Goal: Task Accomplishment & Management: Complete application form

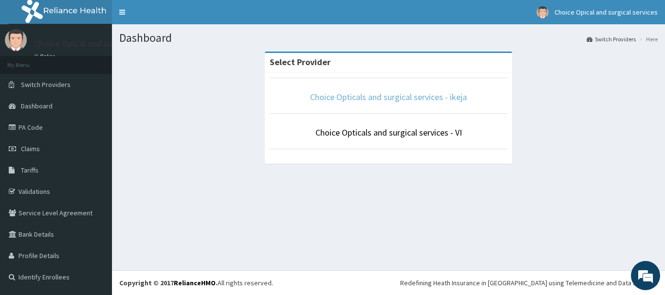
click at [432, 99] on link "Choice Opticals and surgical services - ikeja" at bounding box center [388, 96] width 157 height 11
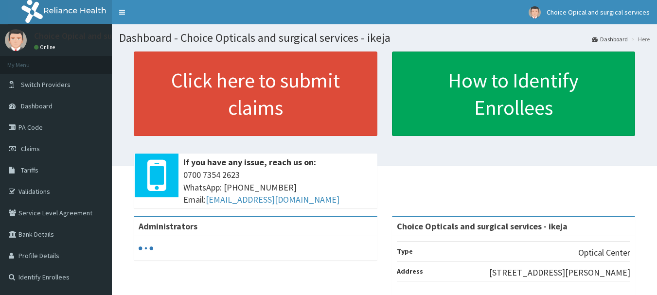
click at [39, 127] on link "PA Code" at bounding box center [56, 127] width 112 height 21
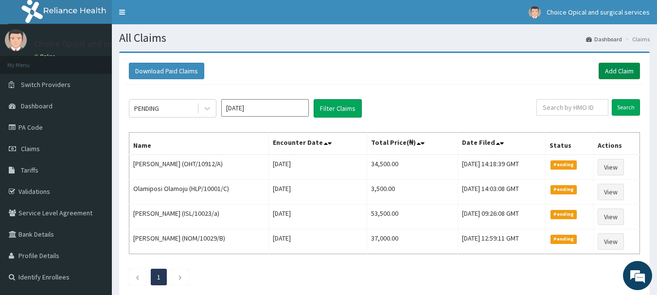
click at [625, 71] on link "Add Claim" at bounding box center [619, 71] width 41 height 17
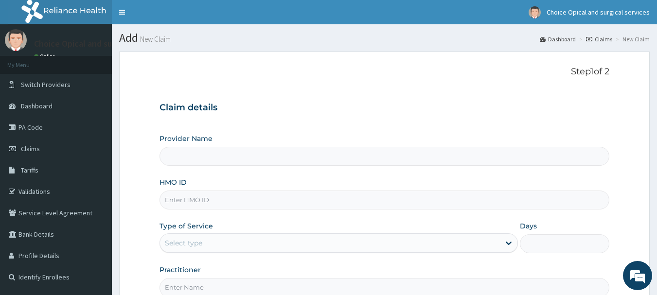
paste input "AIX/10005/B"
type input "AIX/10005/B"
type input "Choice Opticals and surgical services - ikeja"
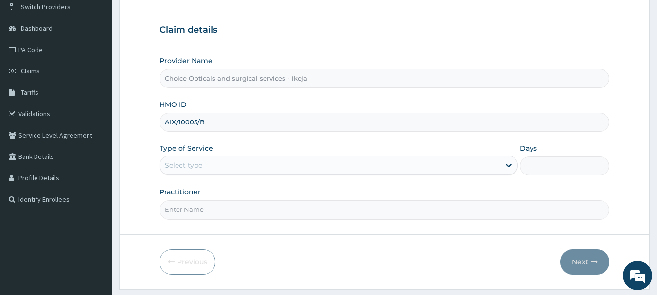
scroll to position [100, 0]
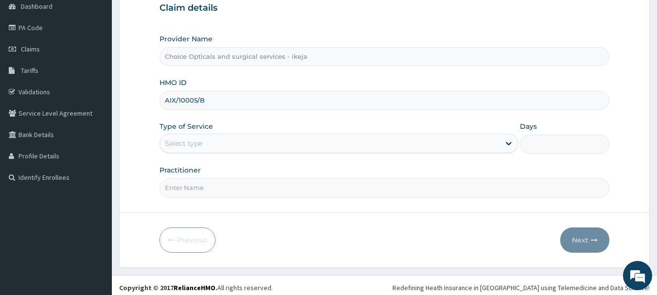
type input "AIX/10005/B"
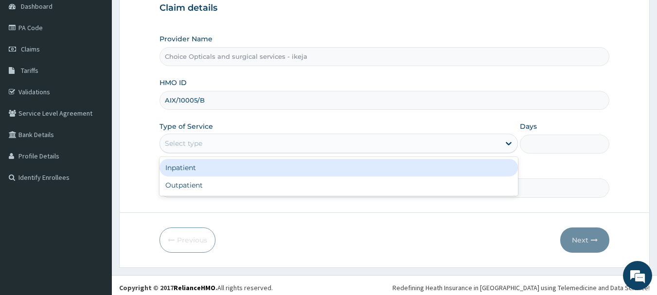
click at [333, 141] on div "Select type" at bounding box center [330, 144] width 340 height 16
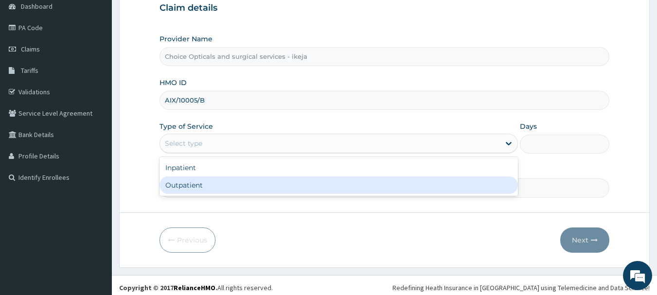
click at [205, 182] on div "Outpatient" at bounding box center [339, 186] width 359 height 18
type input "1"
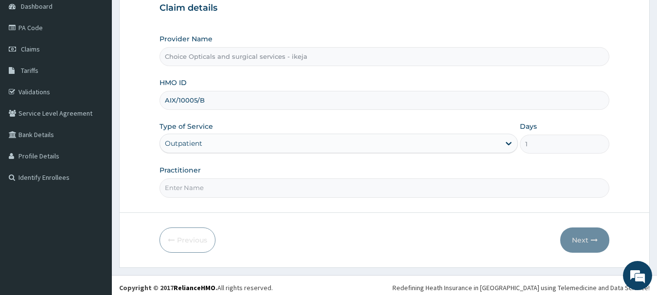
click at [244, 186] on input "Practitioner" at bounding box center [385, 188] width 451 height 19
type input "DR MARIAM"
click at [575, 236] on button "Next" at bounding box center [585, 240] width 49 height 25
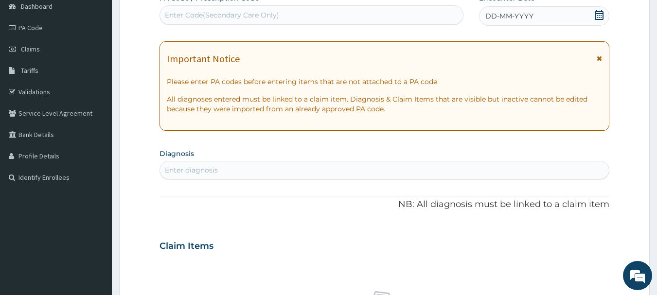
click at [224, 16] on div "Enter Code(Secondary Care Only)" at bounding box center [222, 15] width 114 height 10
paste input "PA/ED49BD"
type input "PA/ED49BD"
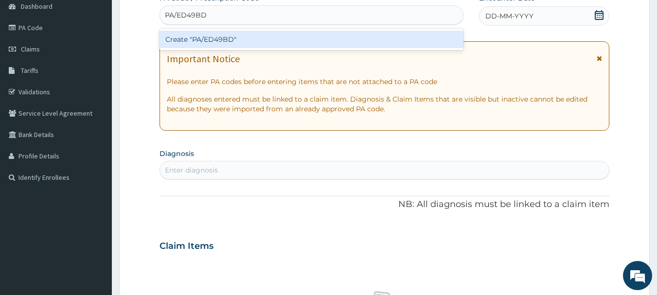
click at [226, 35] on div "Create "PA/ED49BD"" at bounding box center [312, 40] width 305 height 18
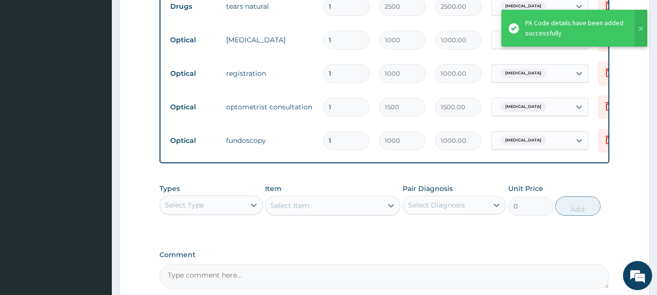
scroll to position [502, 0]
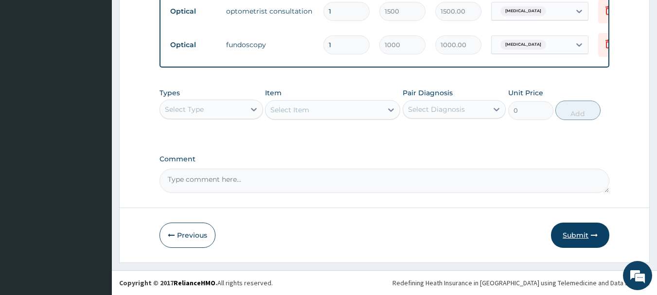
click at [570, 230] on button "Submit" at bounding box center [580, 235] width 58 height 25
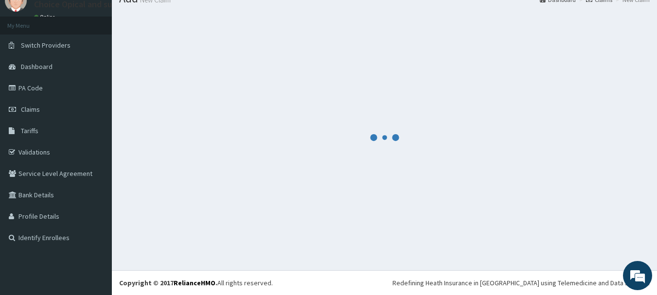
scroll to position [39, 0]
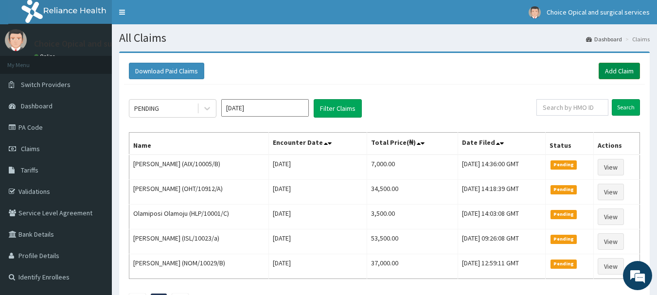
click at [614, 67] on link "Add Claim" at bounding box center [619, 71] width 41 height 17
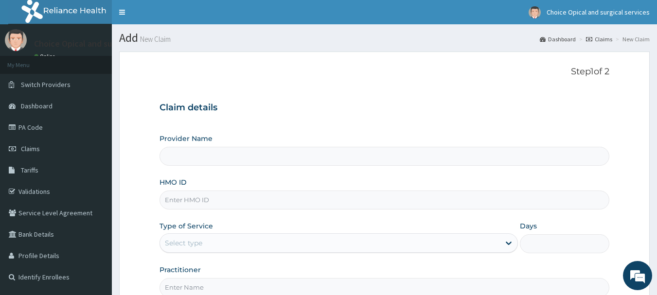
click at [196, 197] on input "HMO ID" at bounding box center [385, 200] width 451 height 19
type input "Choice Opticals and surgical services - ikeja"
paste input "AIX/10005/A"
type input "AIX/10005/A"
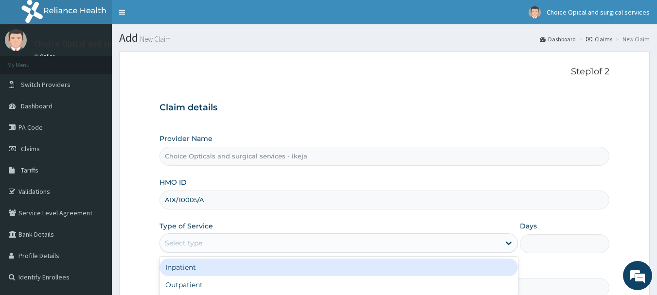
click at [197, 244] on div "Select type" at bounding box center [183, 243] width 37 height 10
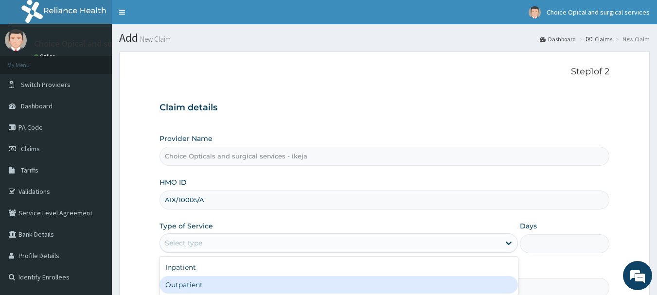
click at [184, 288] on div "Outpatient" at bounding box center [339, 285] width 359 height 18
type input "1"
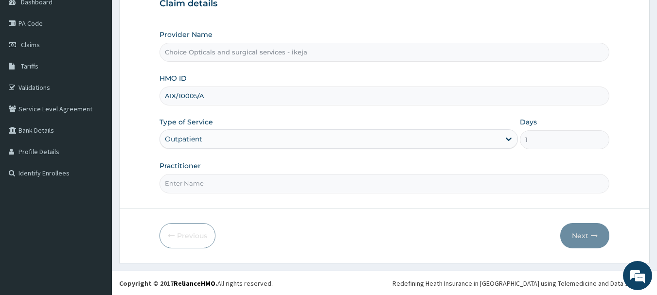
scroll to position [103, 0]
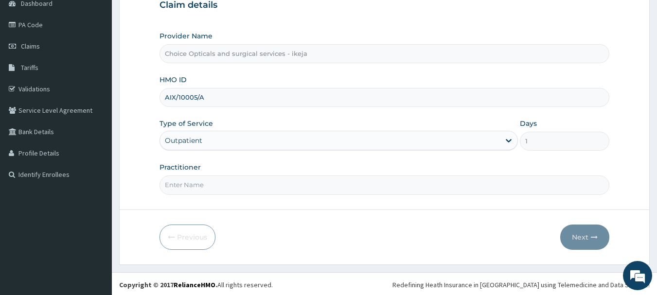
click at [225, 189] on input "Practitioner" at bounding box center [385, 185] width 451 height 19
type input "DR MARIAM"
click at [584, 236] on button "Next" at bounding box center [585, 237] width 49 height 25
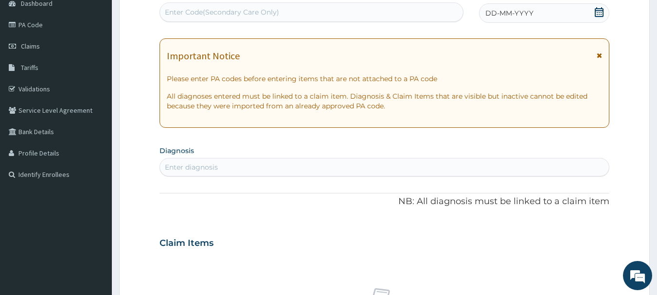
click at [196, 15] on div "Enter Code(Secondary Care Only)" at bounding box center [222, 12] width 114 height 10
paste input "PA/02A6B8"
type input "PA/02A6B8"
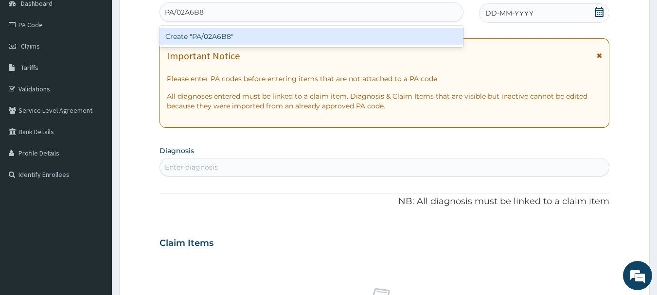
click at [187, 39] on div "Create "PA/02A6B8"" at bounding box center [312, 37] width 305 height 18
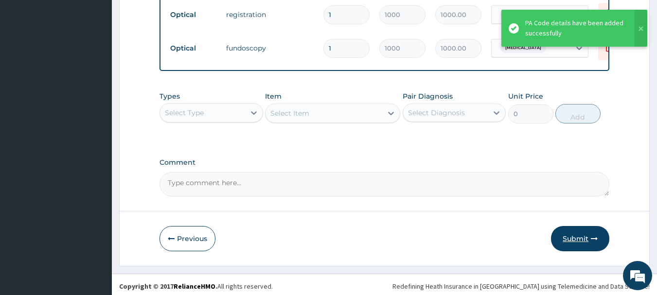
scroll to position [496, 0]
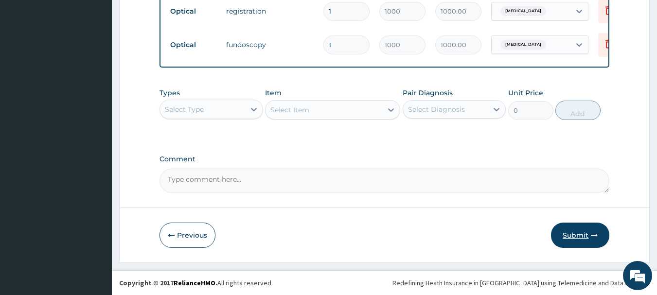
click at [589, 242] on button "Submit" at bounding box center [580, 235] width 58 height 25
